Goal: Contribute content: Contribute content

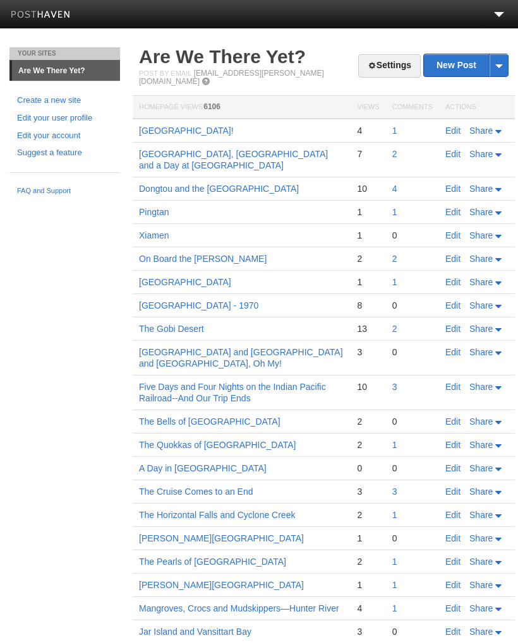
click at [451, 69] on link "New Post" at bounding box center [466, 65] width 84 height 22
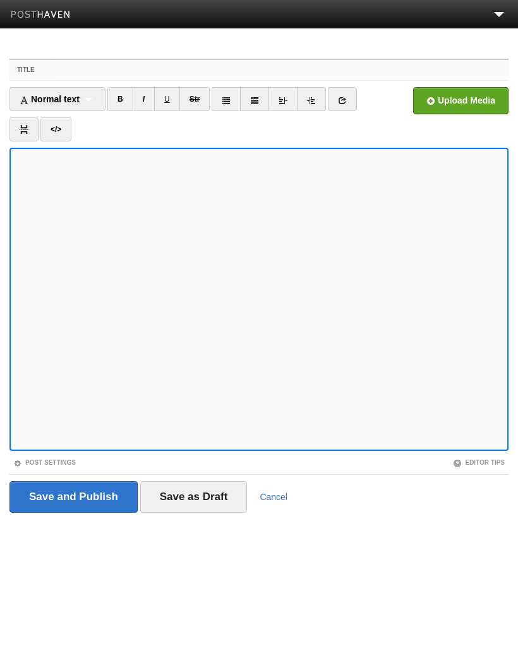
click at [68, 71] on input "Title" at bounding box center [279, 70] width 457 height 20
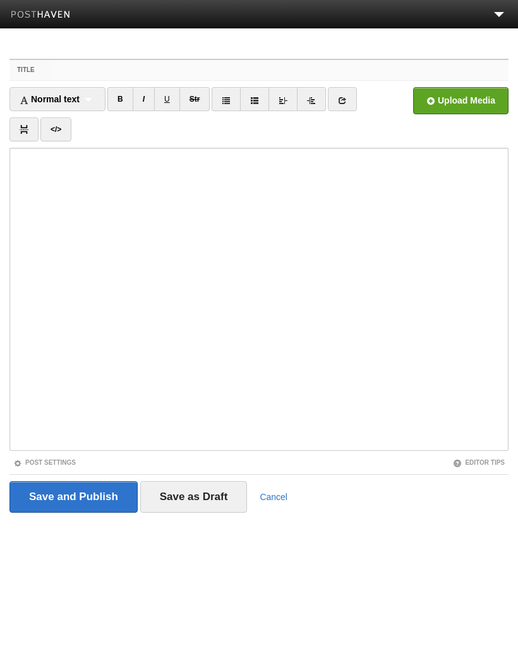
click at [95, 69] on input "Title" at bounding box center [279, 70] width 457 height 20
paste input "[GEOGRAPHIC_DATA]"
type input "[GEOGRAPHIC_DATA]"
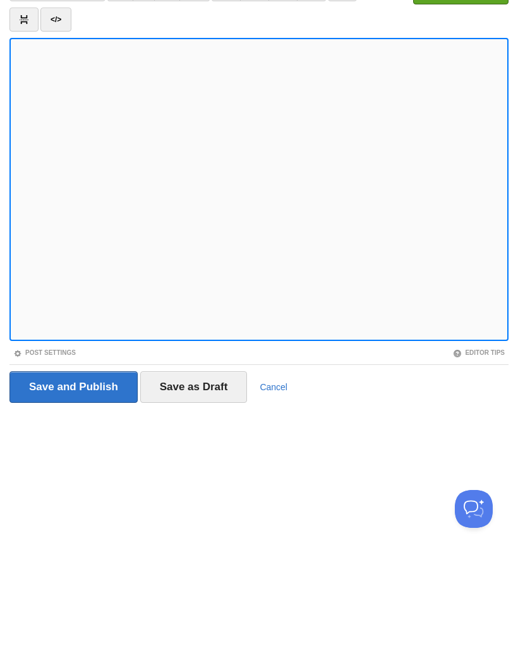
click at [202, 481] on input "Save as Draft" at bounding box center [193, 497] width 107 height 32
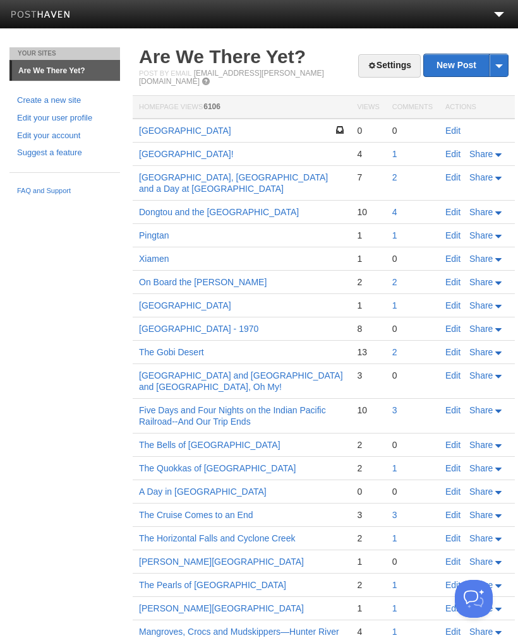
click at [448, 126] on link "Edit" at bounding box center [452, 131] width 15 height 10
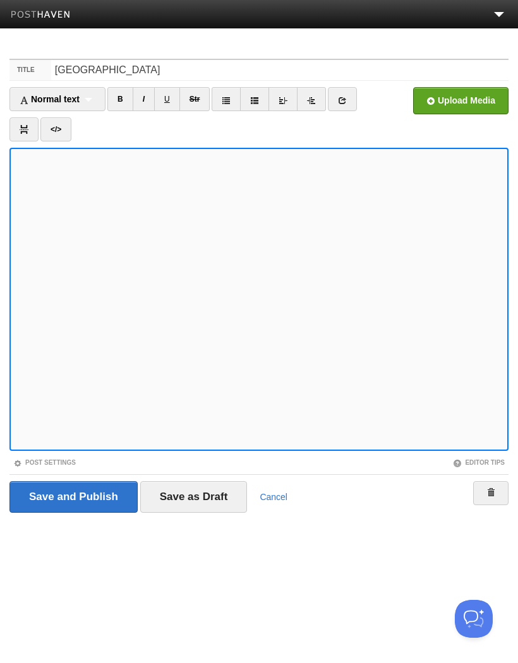
click at [458, 108] on input "file" at bounding box center [80, 104] width 956 height 64
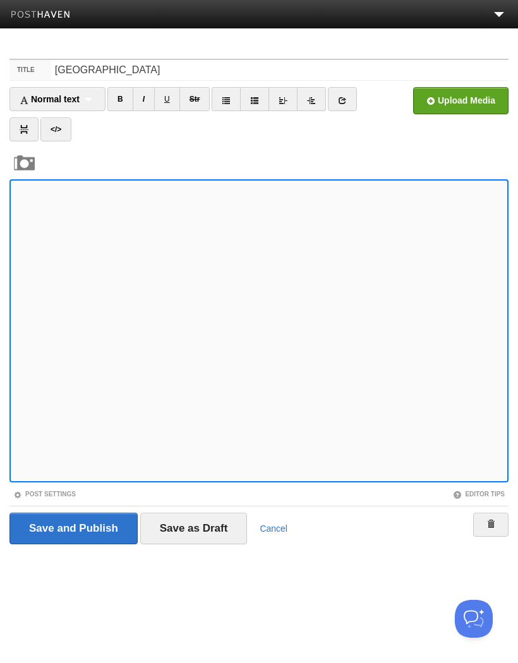
click at [465, 102] on input "file" at bounding box center [80, 104] width 956 height 64
click at [149, 100] on link "I" at bounding box center [144, 99] width 22 height 24
click at [463, 102] on input "file" at bounding box center [80, 104] width 956 height 64
click at [151, 97] on link "I" at bounding box center [144, 99] width 22 height 24
click at [458, 102] on input "file" at bounding box center [80, 104] width 956 height 64
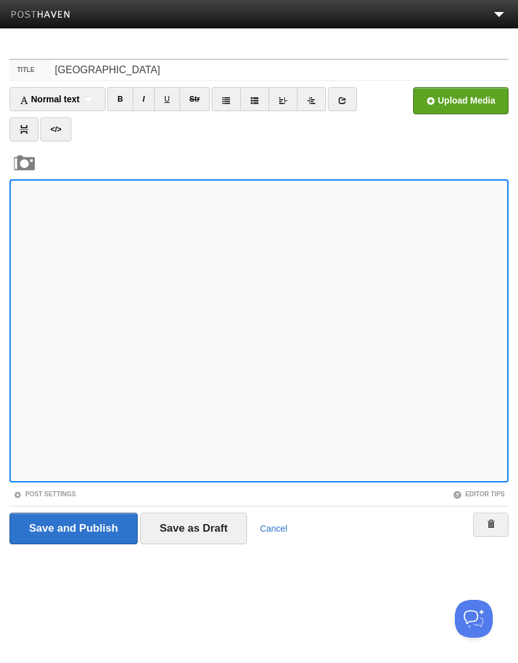
click at [148, 97] on link "I" at bounding box center [144, 99] width 22 height 24
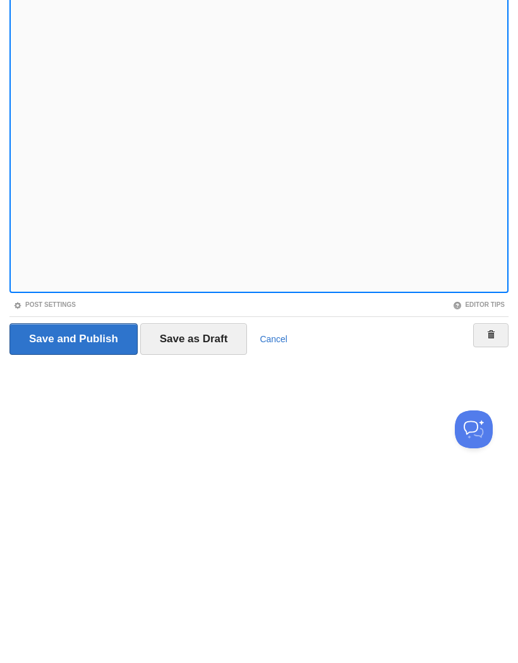
click at [204, 513] on input "Save as Draft" at bounding box center [193, 529] width 107 height 32
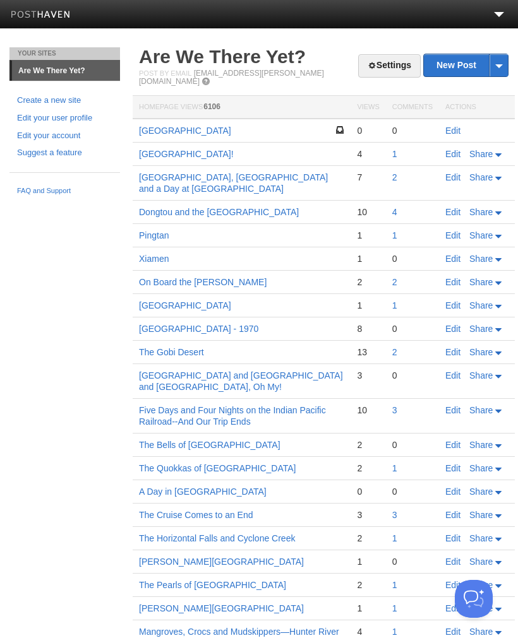
click at [449, 126] on link "Edit" at bounding box center [452, 131] width 15 height 10
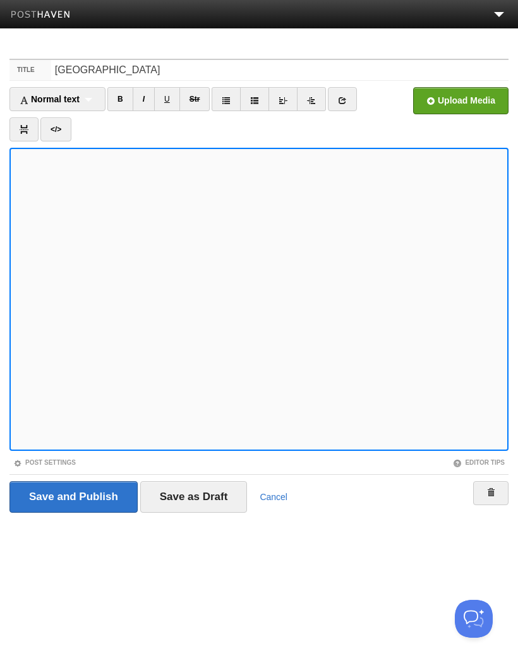
click at [472, 102] on input "file" at bounding box center [80, 104] width 956 height 64
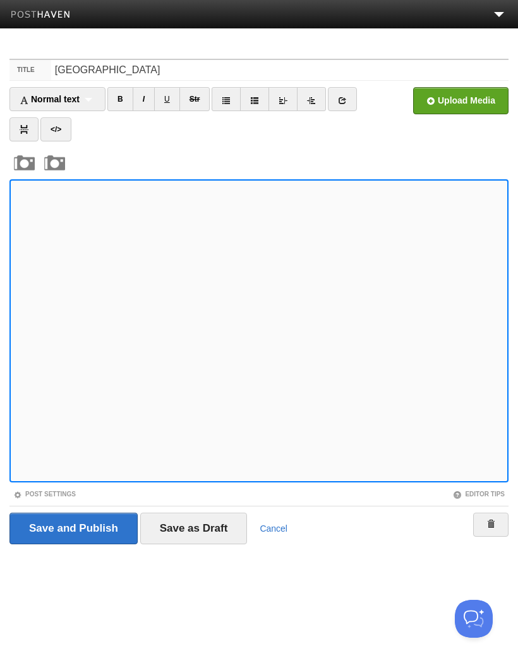
click at [152, 98] on link "I" at bounding box center [144, 99] width 22 height 24
click at [474, 102] on input "file" at bounding box center [80, 104] width 956 height 64
click at [470, 103] on input "file" at bounding box center [80, 104] width 956 height 64
click at [148, 101] on link "I" at bounding box center [144, 99] width 22 height 24
click at [464, 99] on input "file" at bounding box center [80, 104] width 956 height 64
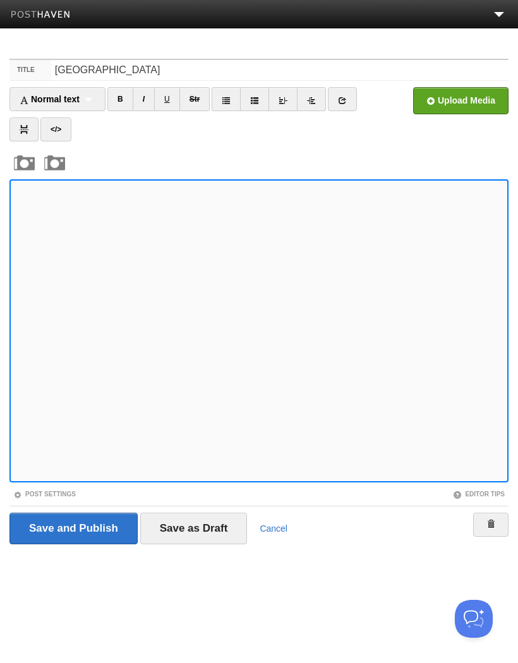
click at [148, 95] on link "I" at bounding box center [144, 99] width 22 height 24
click at [470, 100] on input "file" at bounding box center [80, 104] width 956 height 64
click at [468, 95] on input "file" at bounding box center [80, 104] width 956 height 64
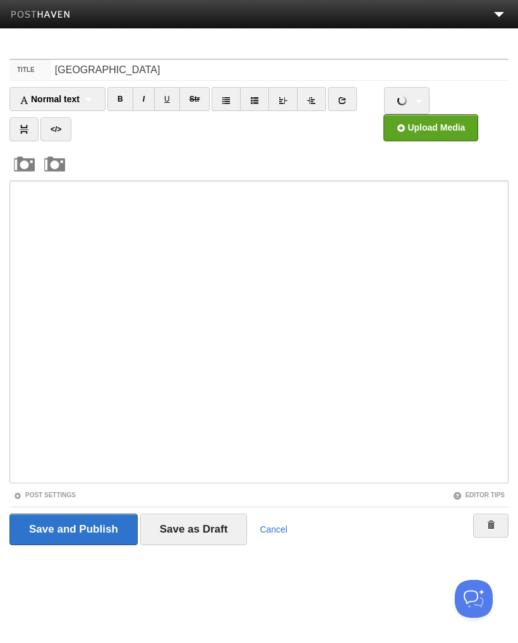
click at [416, 104] on link "IMG_0043.jpeg 390.39 KB Cancel" at bounding box center [406, 100] width 45 height 27
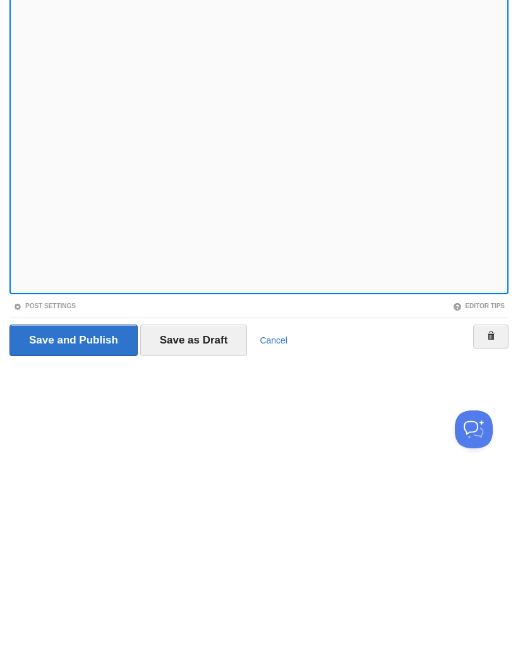
click at [203, 514] on input "Save as Draft" at bounding box center [193, 530] width 107 height 32
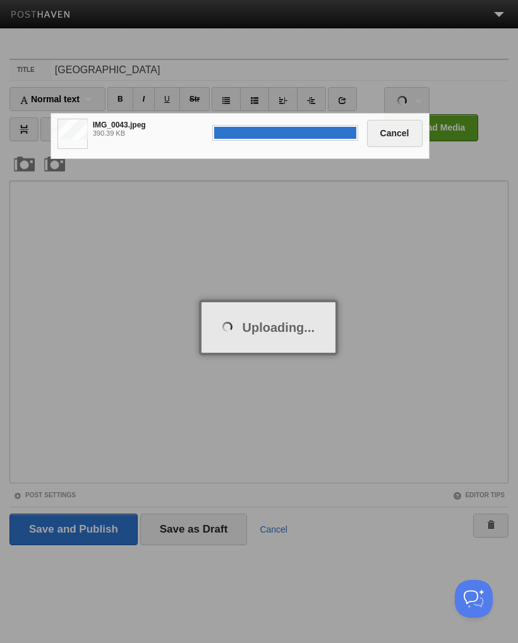
click at [301, 132] on span at bounding box center [285, 133] width 142 height 12
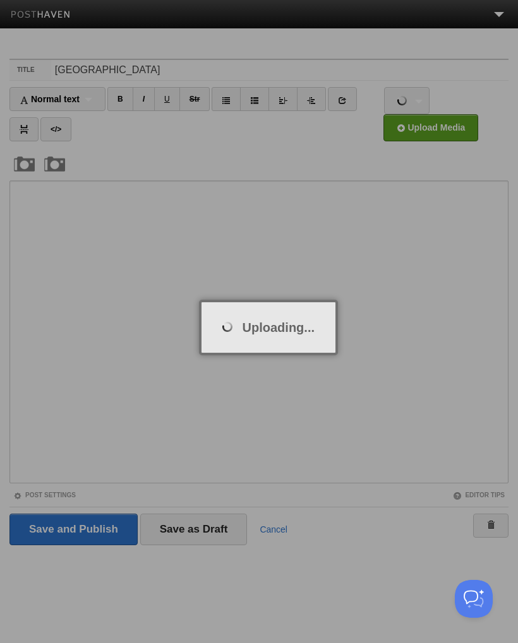
click at [417, 98] on div at bounding box center [259, 321] width 518 height 643
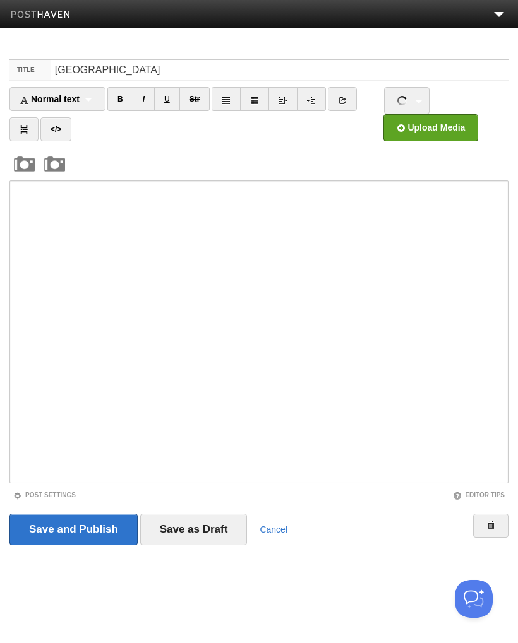
click at [412, 100] on link "IMG_0043.jpeg 390.39 KB Cancel" at bounding box center [406, 100] width 45 height 27
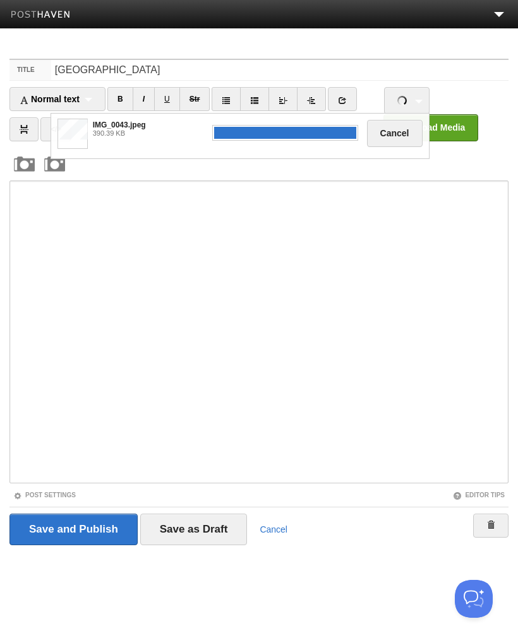
click at [395, 138] on button "Cancel" at bounding box center [395, 133] width 56 height 27
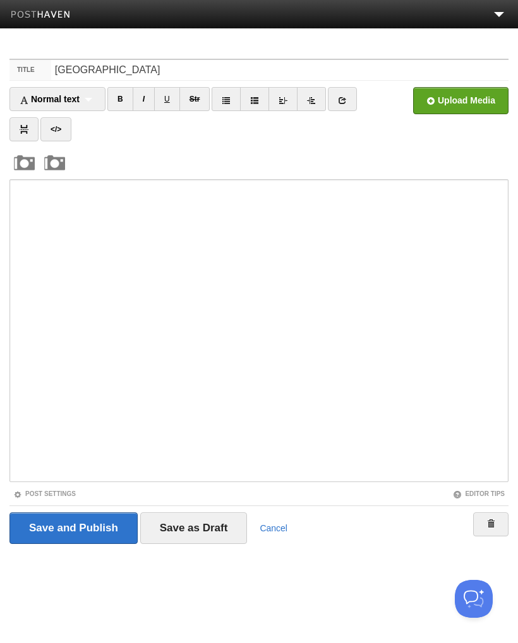
click at [201, 528] on input "Save as Draft" at bounding box center [193, 529] width 107 height 32
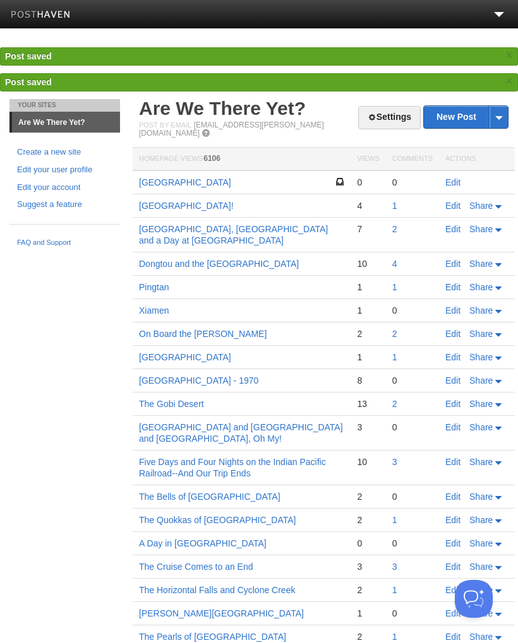
click at [164, 177] on link "[GEOGRAPHIC_DATA]" at bounding box center [185, 182] width 92 height 10
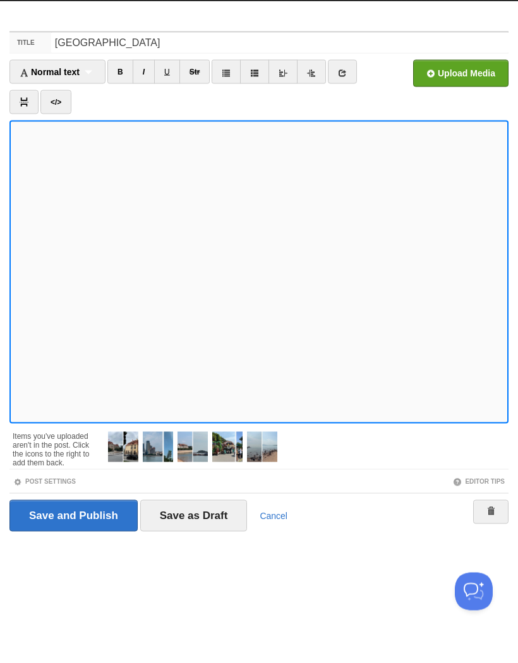
click at [462, 72] on input "file" at bounding box center [80, 104] width 956 height 64
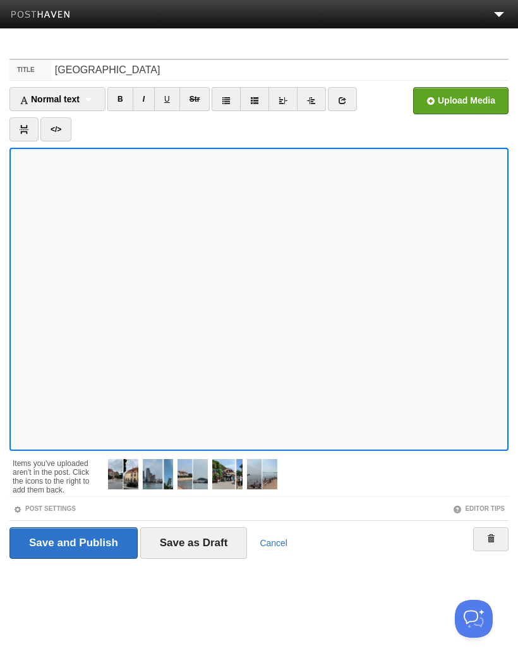
click at [464, 100] on input "file" at bounding box center [80, 104] width 956 height 64
click at [152, 97] on link "I" at bounding box center [144, 99] width 22 height 24
click at [455, 99] on input "file" at bounding box center [80, 104] width 956 height 64
click at [149, 95] on link "I" at bounding box center [144, 99] width 22 height 24
click at [467, 102] on input "file" at bounding box center [80, 104] width 956 height 64
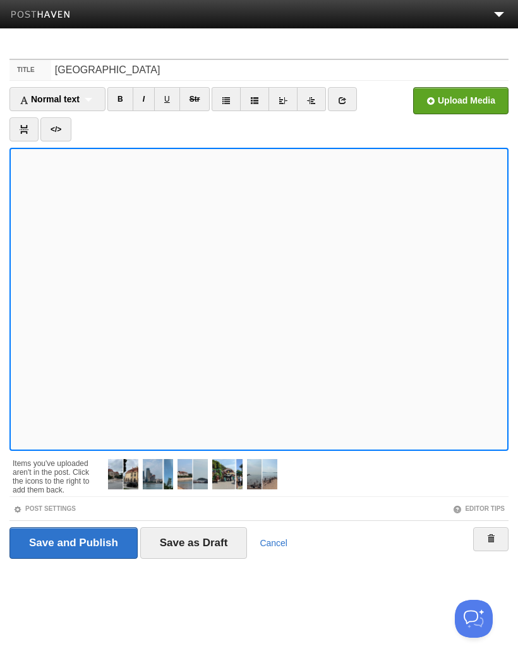
click at [148, 104] on link "I" at bounding box center [144, 99] width 22 height 24
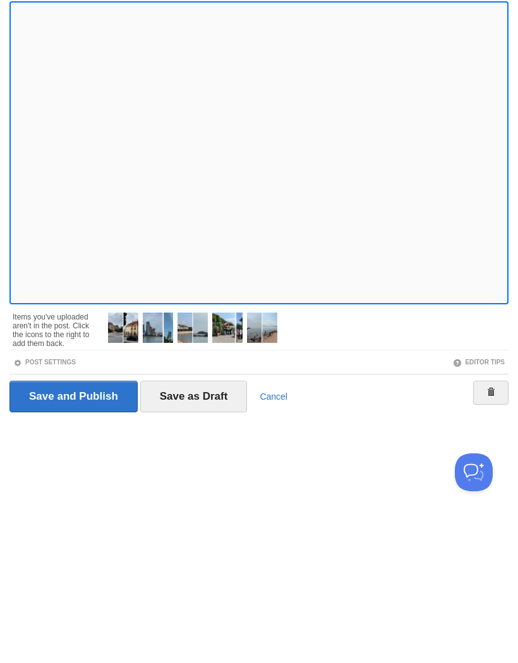
click at [200, 527] on input "Save as Draft" at bounding box center [193, 543] width 107 height 32
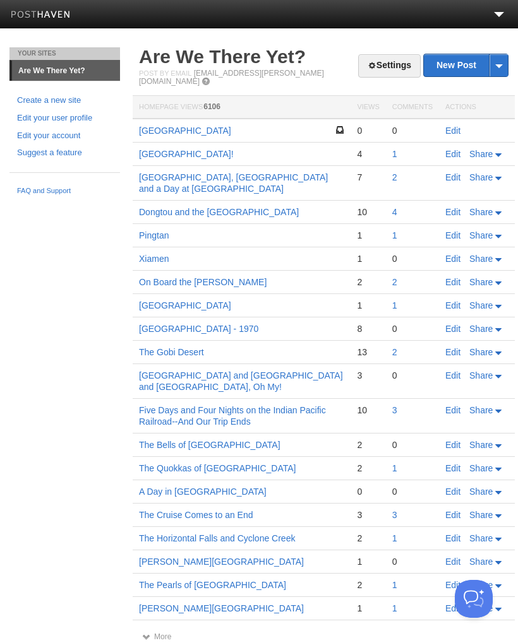
click at [448, 126] on link "Edit" at bounding box center [452, 131] width 15 height 10
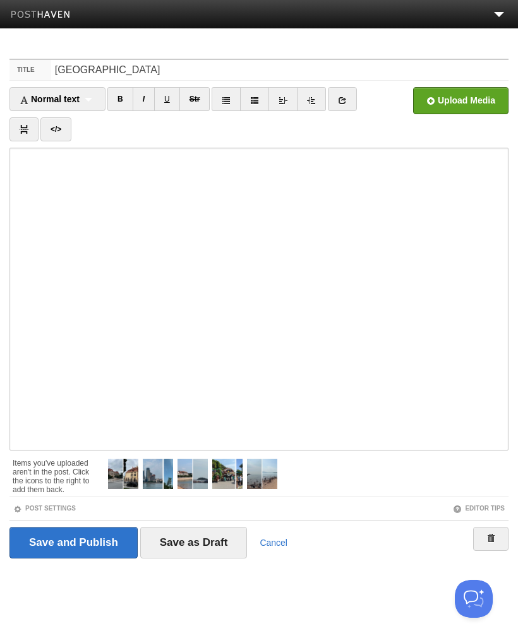
click at [11, 339] on iframe at bounding box center [258, 299] width 499 height 303
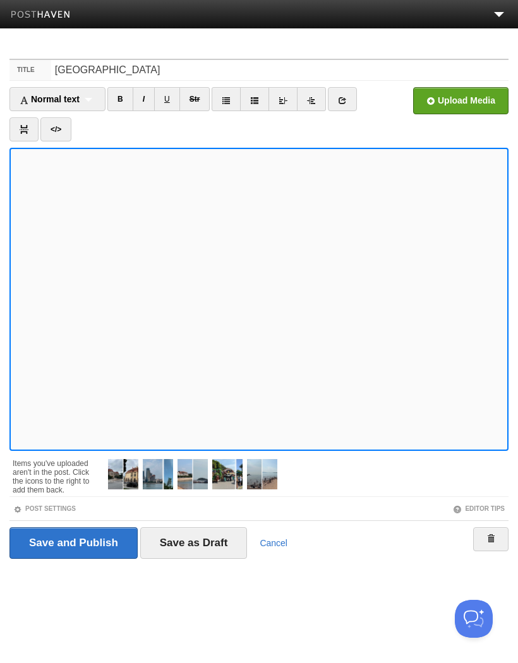
click at [468, 101] on input "file" at bounding box center [80, 104] width 956 height 64
click at [143, 98] on link "I" at bounding box center [144, 99] width 22 height 24
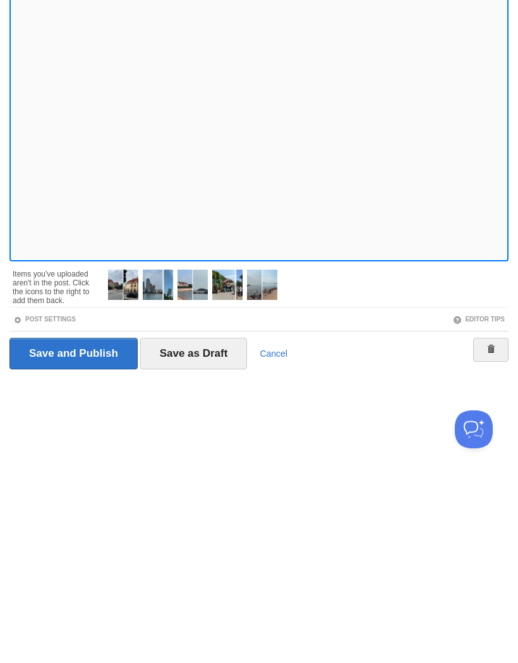
click at [201, 527] on input "Save as Draft" at bounding box center [193, 543] width 107 height 32
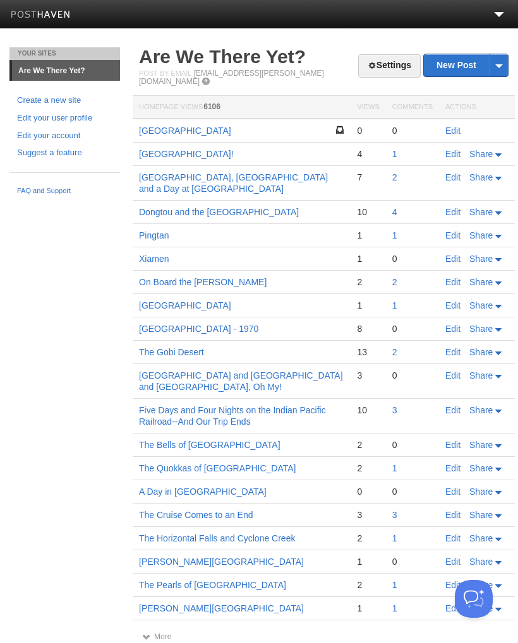
click at [454, 126] on link "Edit" at bounding box center [452, 131] width 15 height 10
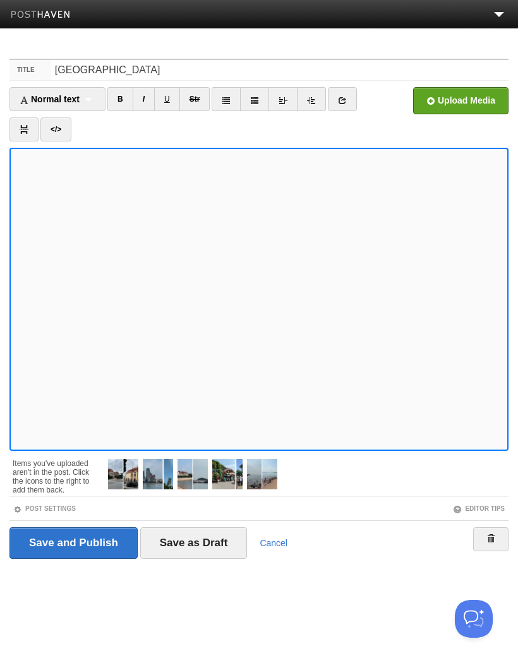
click at [468, 102] on input "file" at bounding box center [80, 104] width 956 height 64
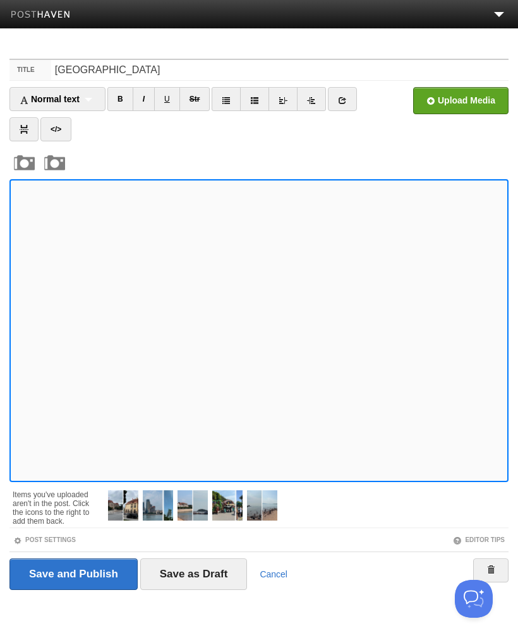
click at [10, 377] on iframe at bounding box center [258, 330] width 499 height 303
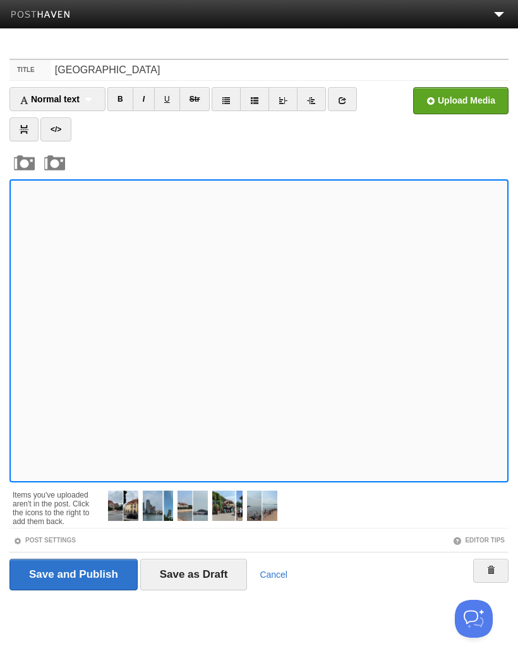
click at [150, 102] on link "I" at bounding box center [144, 99] width 22 height 24
click at [465, 100] on input "file" at bounding box center [80, 104] width 956 height 64
click at [145, 101] on link "I" at bounding box center [144, 99] width 22 height 24
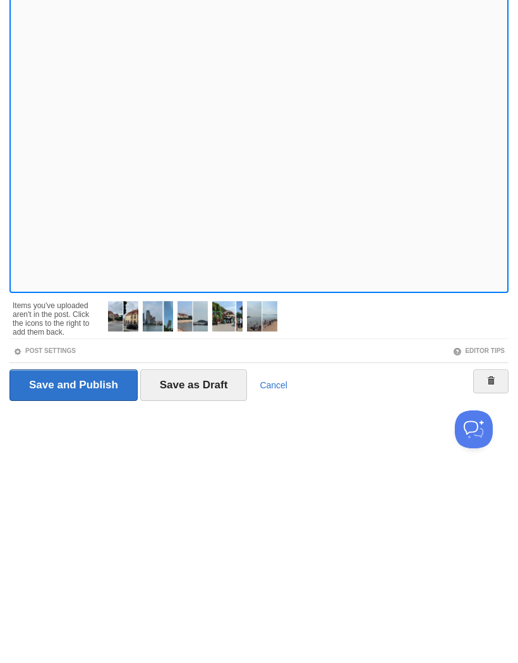
click at [200, 559] on input "Save as Draft" at bounding box center [193, 575] width 107 height 32
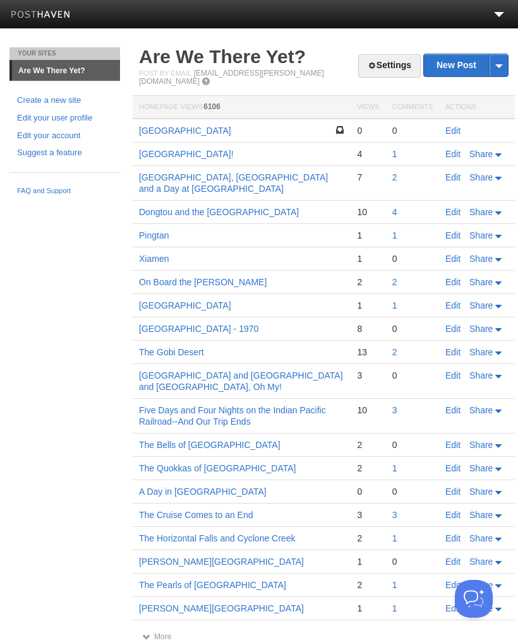
click at [448, 126] on link "Edit" at bounding box center [452, 131] width 15 height 10
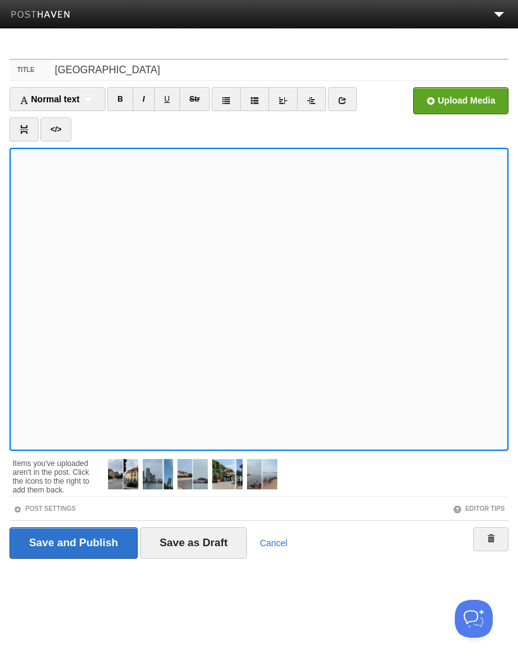
click at [466, 104] on input "file" at bounding box center [80, 104] width 956 height 64
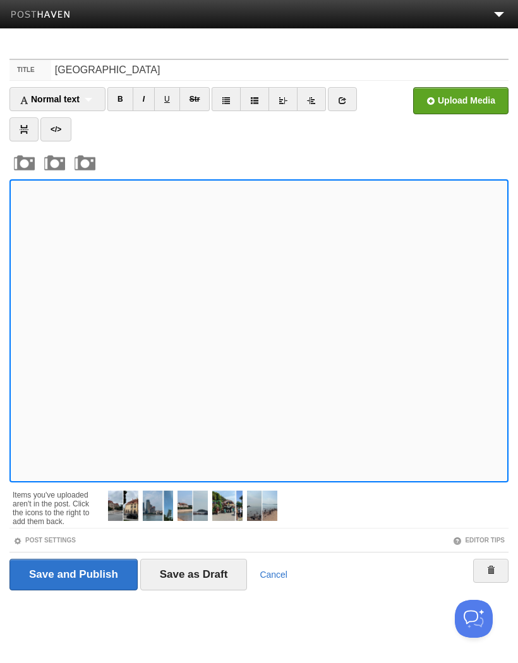
click at [152, 104] on link "I" at bounding box center [144, 99] width 22 height 24
click at [451, 102] on input "file" at bounding box center [80, 104] width 956 height 64
click at [151, 103] on link "I" at bounding box center [144, 99] width 22 height 24
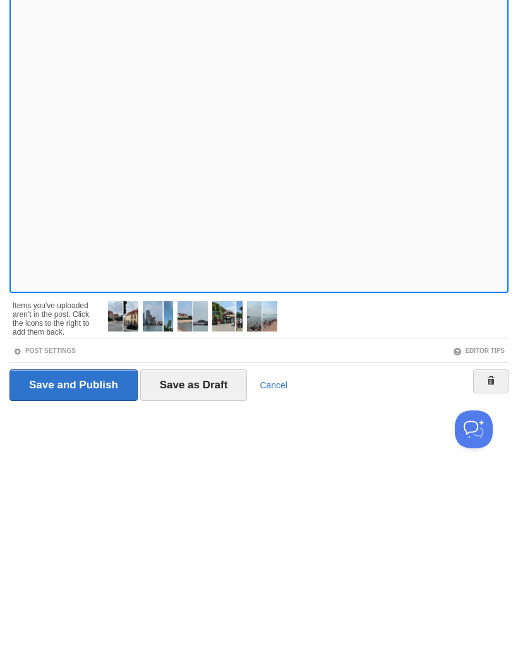
click at [213, 559] on input "Save as Draft" at bounding box center [193, 575] width 107 height 32
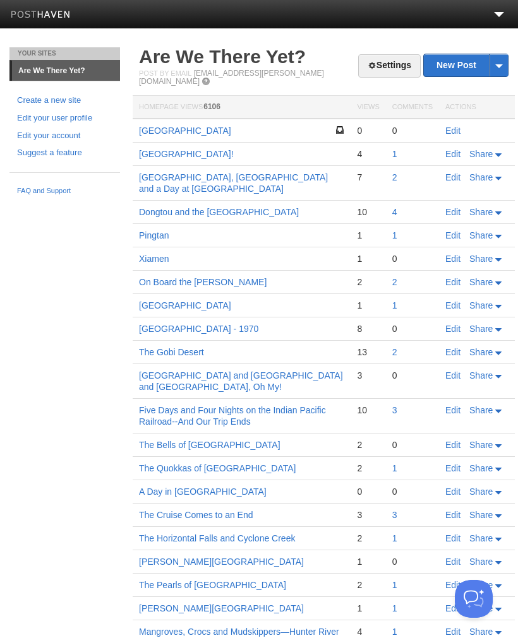
click at [164, 126] on link "[GEOGRAPHIC_DATA]" at bounding box center [185, 131] width 92 height 10
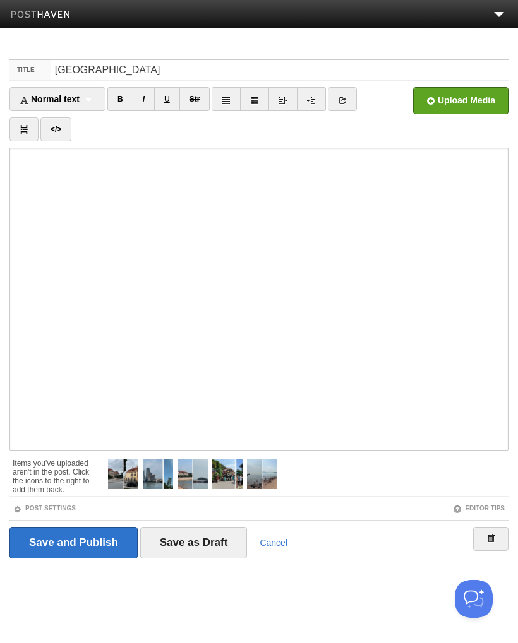
click at [100, 542] on input "Save and Publish" at bounding box center [73, 543] width 128 height 32
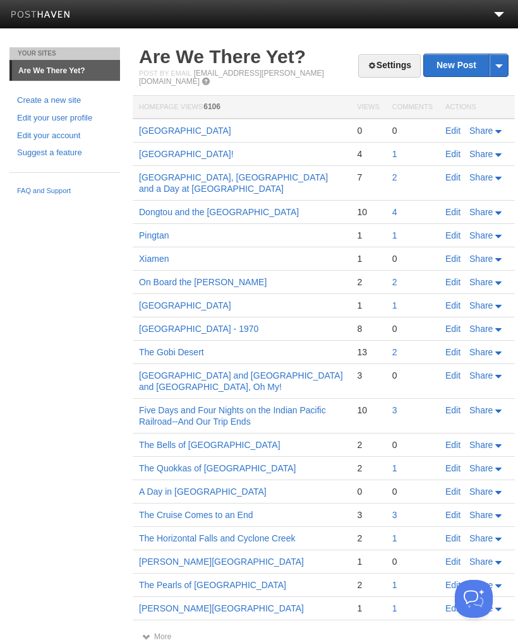
click at [488, 126] on span "Share" at bounding box center [480, 131] width 23 height 10
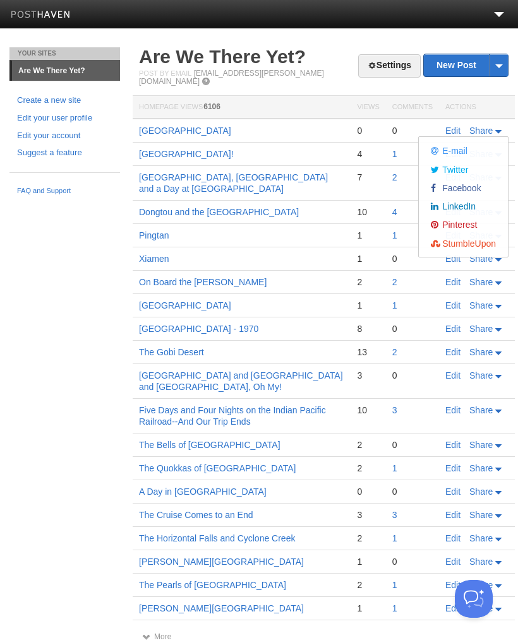
click at [465, 183] on span "Facebook" at bounding box center [460, 188] width 42 height 10
